Goal: Information Seeking & Learning: Learn about a topic

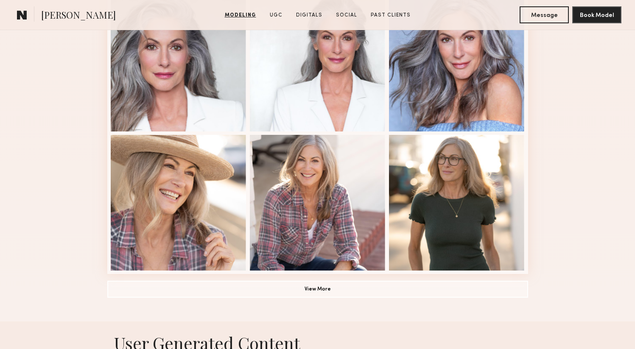
scroll to position [553, 0]
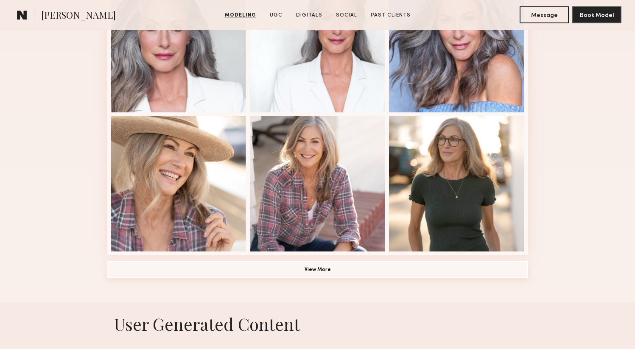
click at [329, 265] on button "View More" at bounding box center [317, 269] width 421 height 17
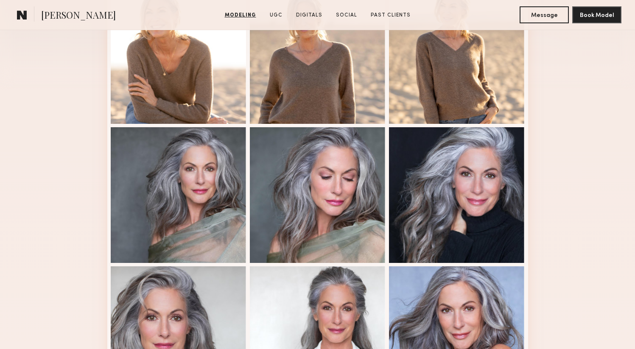
scroll to position [137, 0]
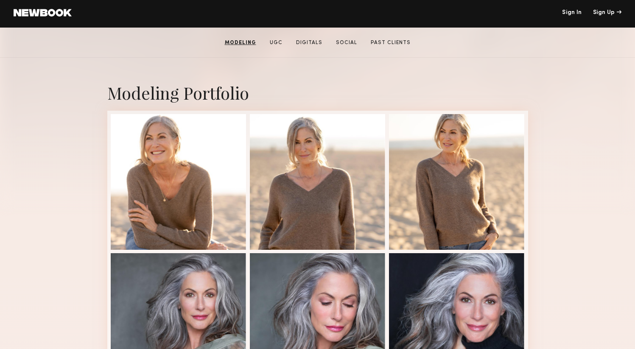
click at [307, 49] on section "[PERSON_NAME] Modeling UGC Digitals Social Past Clients Message Book Model" at bounding box center [317, 43] width 635 height 30
click at [310, 45] on link "Digitals" at bounding box center [309, 43] width 33 height 8
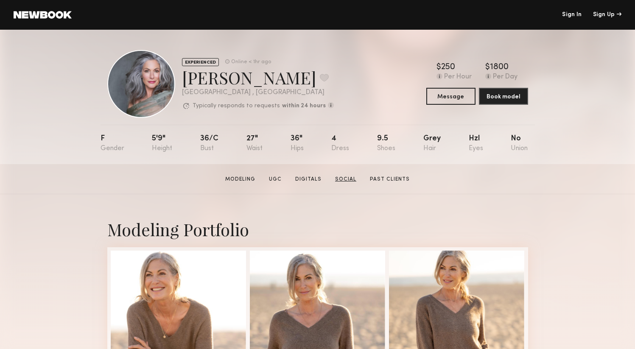
scroll to position [3, 0]
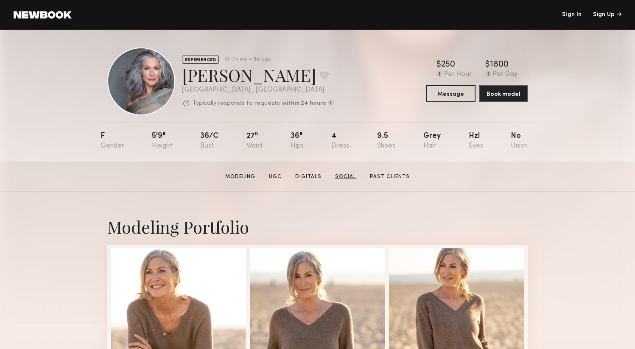
click at [345, 176] on link "Social" at bounding box center [346, 177] width 28 height 8
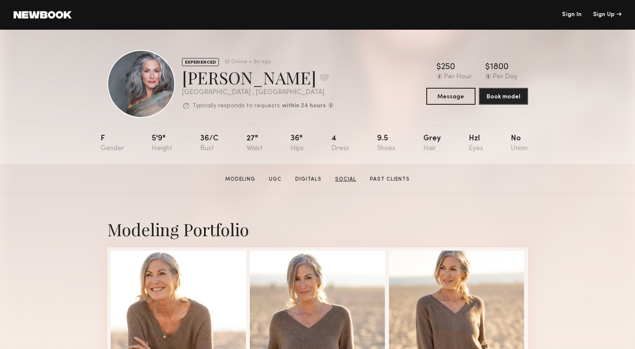
scroll to position [23, 0]
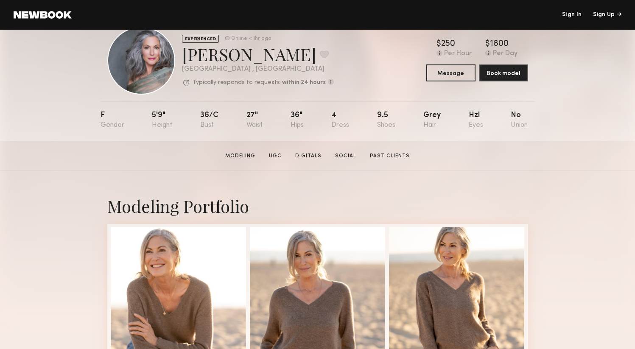
click at [383, 150] on section "[PERSON_NAME] Modeling UGC Digitals Social Past Clients Message Book Model" at bounding box center [317, 156] width 635 height 30
click at [385, 157] on link "Past Clients" at bounding box center [390, 156] width 47 height 8
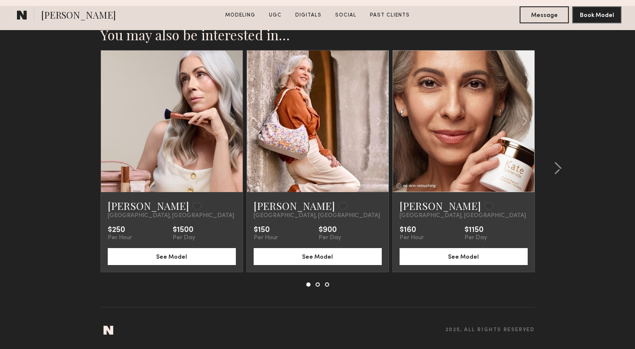
scroll to position [2619, 0]
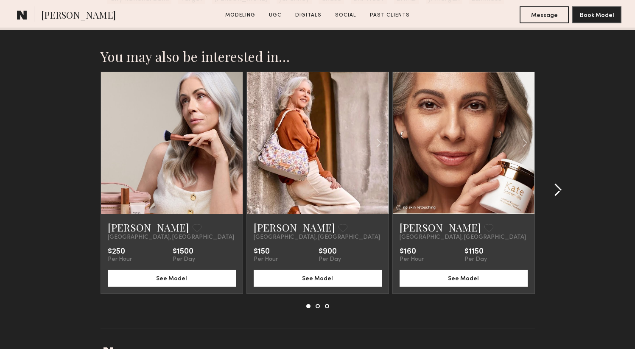
click at [555, 190] on common-icon at bounding box center [558, 190] width 8 height 14
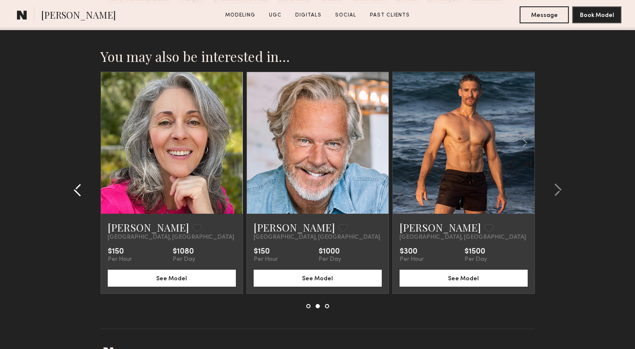
click at [79, 188] on common-icon at bounding box center [77, 190] width 8 height 14
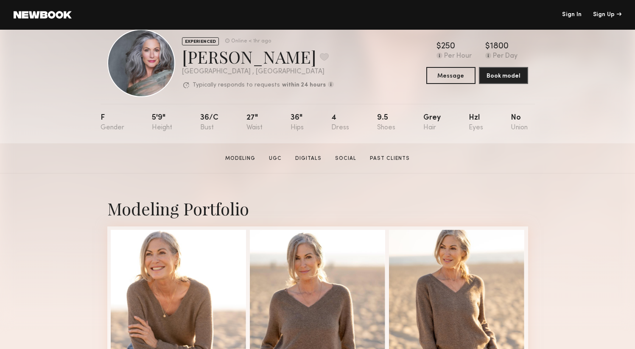
scroll to position [0, 0]
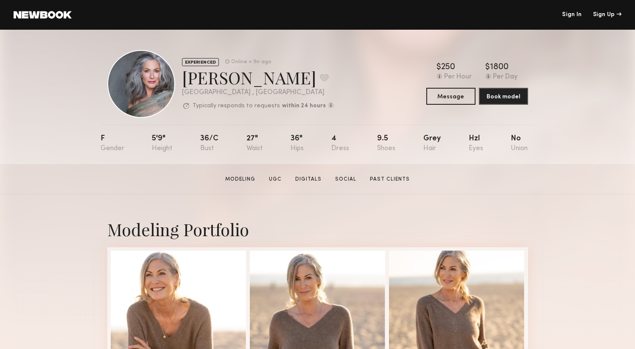
drag, startPoint x: 109, startPoint y: 140, endPoint x: 136, endPoint y: 148, distance: 28.2
click at [109, 140] on div "F" at bounding box center [113, 143] width 24 height 17
click at [247, 180] on link "Modeling" at bounding box center [240, 180] width 37 height 8
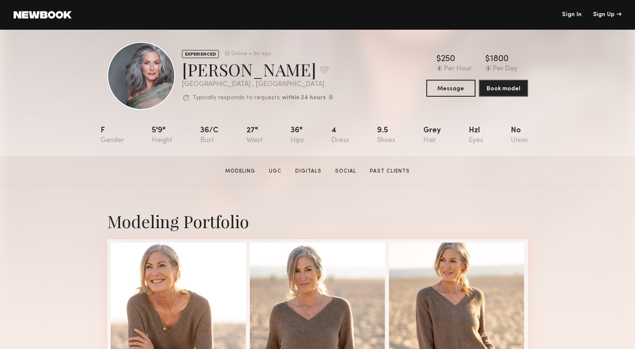
scroll to position [0, 0]
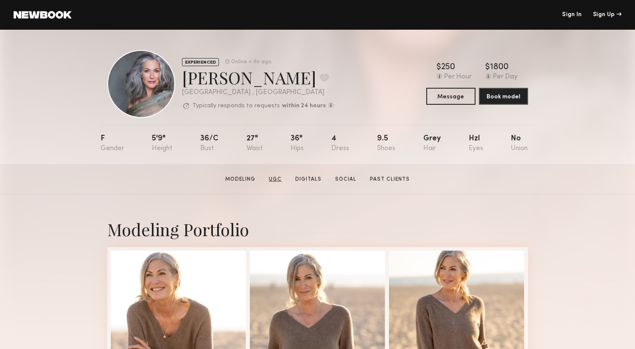
click at [270, 177] on link "UGC" at bounding box center [276, 180] width 20 height 8
click at [232, 73] on div "[PERSON_NAME] Favorite" at bounding box center [258, 76] width 152 height 22
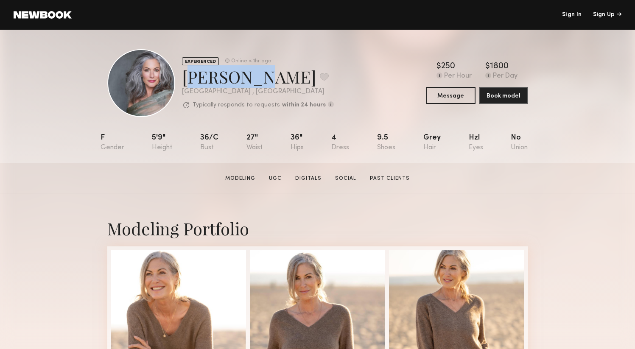
click at [232, 73] on div "[PERSON_NAME] Favorite" at bounding box center [258, 76] width 152 height 22
copy div "[PERSON_NAME] Favorite"
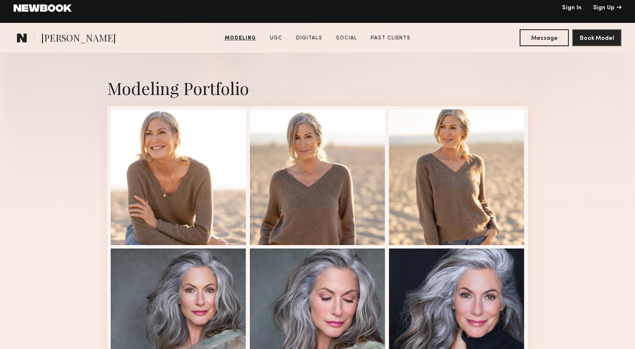
scroll to position [0, 0]
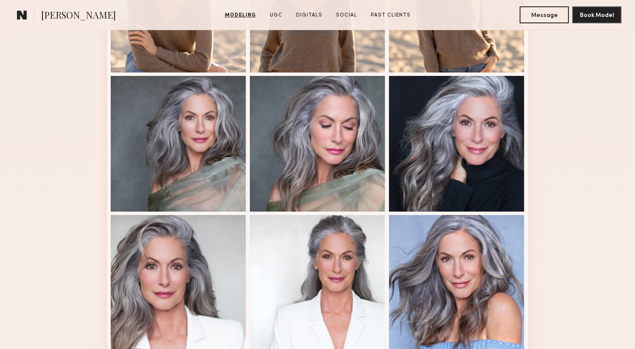
scroll to position [483, 0]
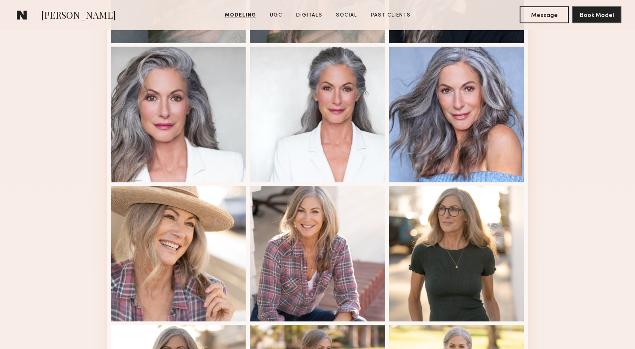
click at [592, 137] on div "Modeling Portfolio" at bounding box center [317, 309] width 635 height 1194
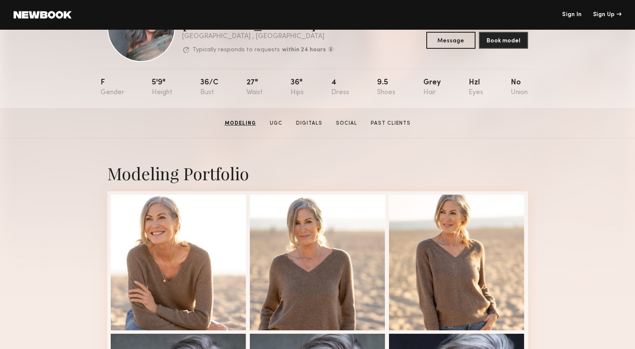
scroll to position [0, 0]
